Goal: Information Seeking & Learning: Learn about a topic

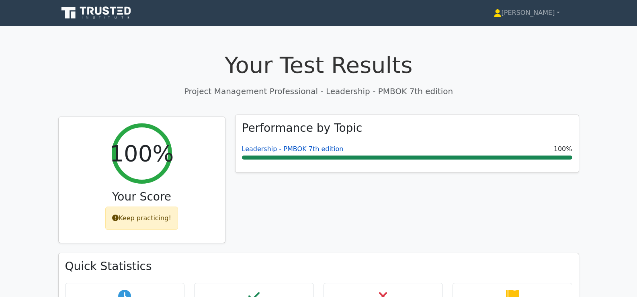
click at [301, 148] on link "Leadership - PMBOK 7th edition" at bounding box center [293, 149] width 102 height 8
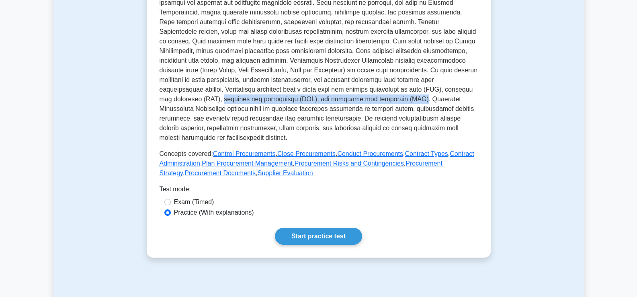
drag, startPoint x: 159, startPoint y: 119, endPoint x: 338, endPoint y: 119, distance: 178.8
click at [338, 119] on p at bounding box center [318, 50] width 318 height 183
copy p "requests for information (RFI), and requests for quotation (RFQ)"
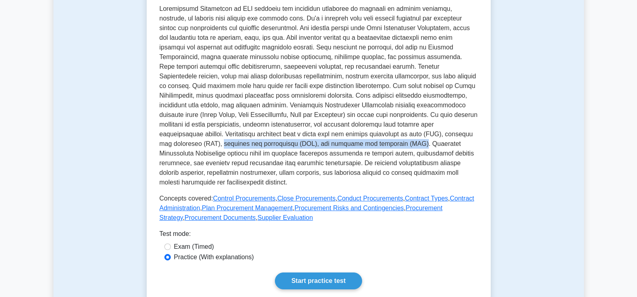
scroll to position [201, 0]
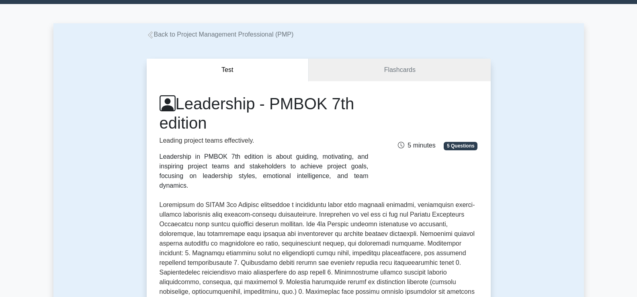
scroll to position [40, 0]
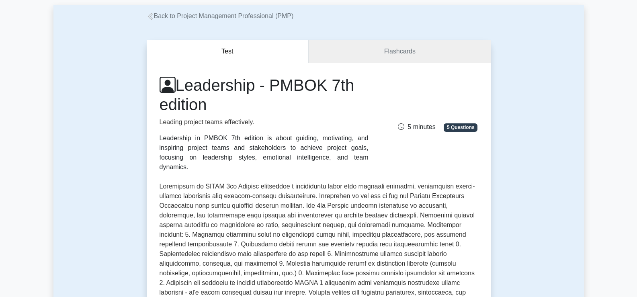
click at [263, 16] on link "Back to Project Management Professional (PMP)" at bounding box center [220, 15] width 147 height 7
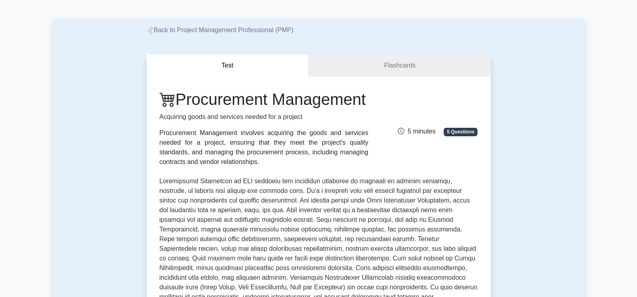
scroll to position [40, 0]
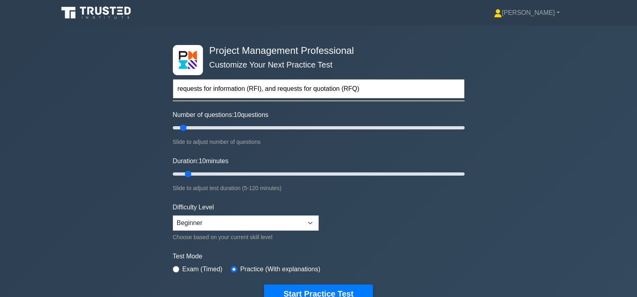
type input "requests for information (RFI), and requests for quotation (RFQ)"
click at [264, 284] on button "Start Practice Test" at bounding box center [318, 293] width 108 height 18
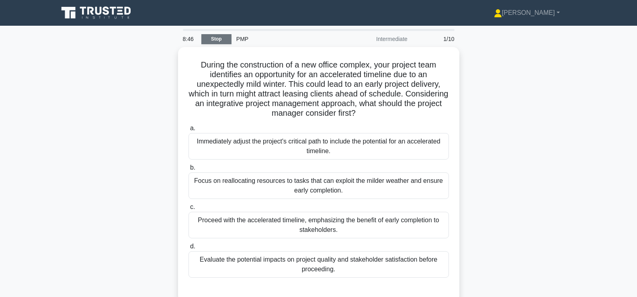
click at [217, 41] on link "Stop" at bounding box center [216, 39] width 30 height 10
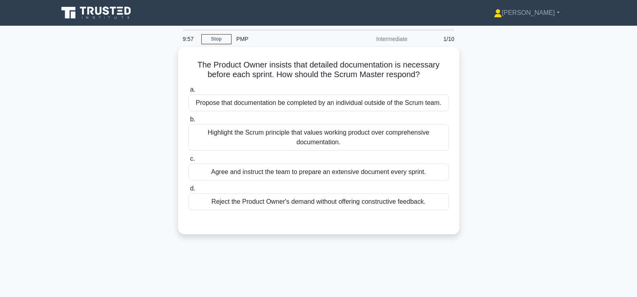
click at [245, 39] on div "PMP" at bounding box center [286, 39] width 110 height 16
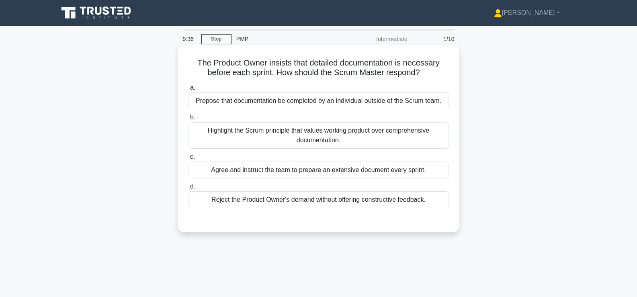
click at [260, 173] on div "Agree and instruct the team to prepare an extensive document every sprint." at bounding box center [318, 169] width 260 height 17
click at [188, 159] on input "c. Agree and instruct the team to prepare an extensive document every sprint." at bounding box center [188, 156] width 0 height 5
